Goal: Find specific page/section: Find specific page/section

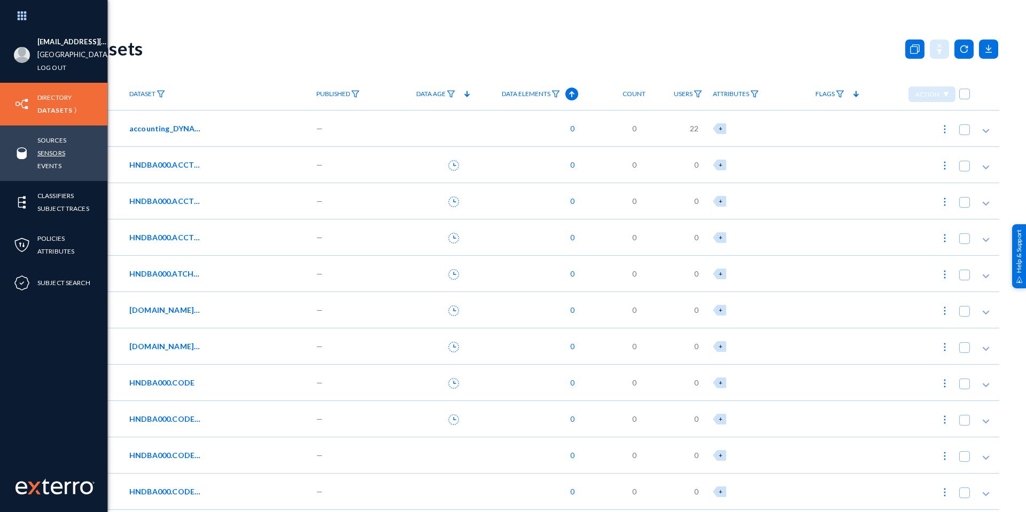
drag, startPoint x: 53, startPoint y: 154, endPoint x: 71, endPoint y: 155, distance: 18.2
click at [53, 154] on link "Sensors" at bounding box center [51, 153] width 28 height 12
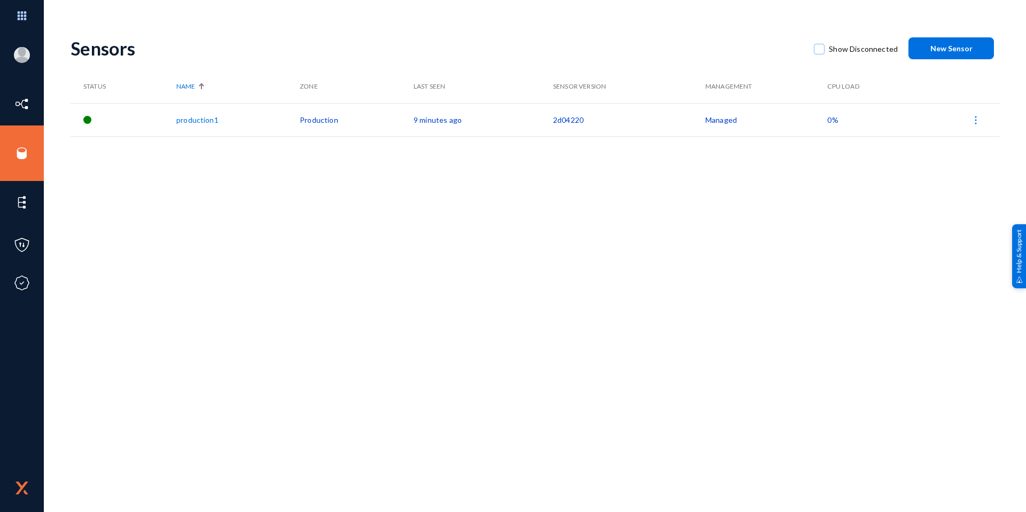
click at [168, 279] on div "Sensors Show Disconnected New Sensor Status Name Zone Last Seen Sensor Version …" at bounding box center [535, 187] width 929 height 321
